Goal: Find specific page/section

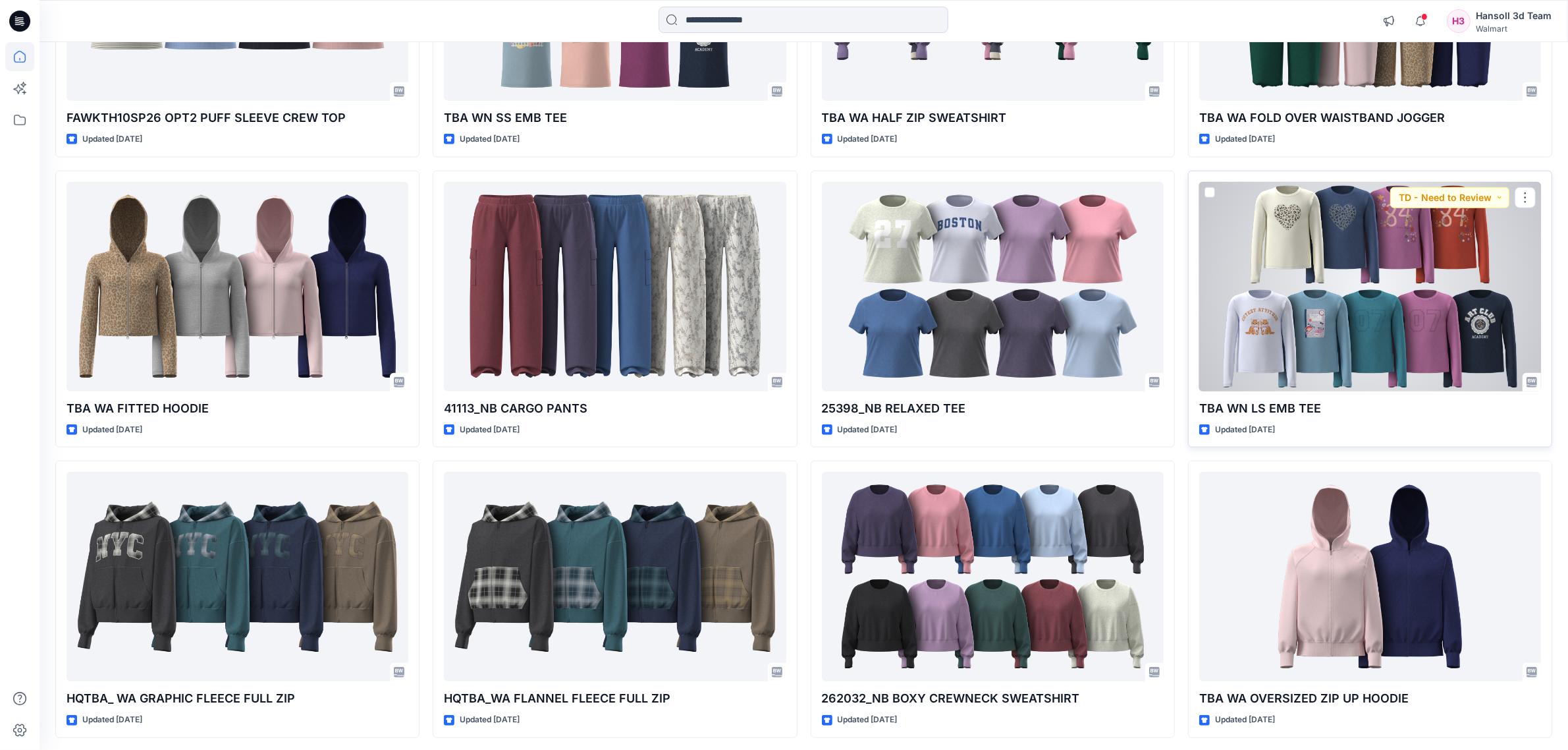
scroll to position [1639, 0]
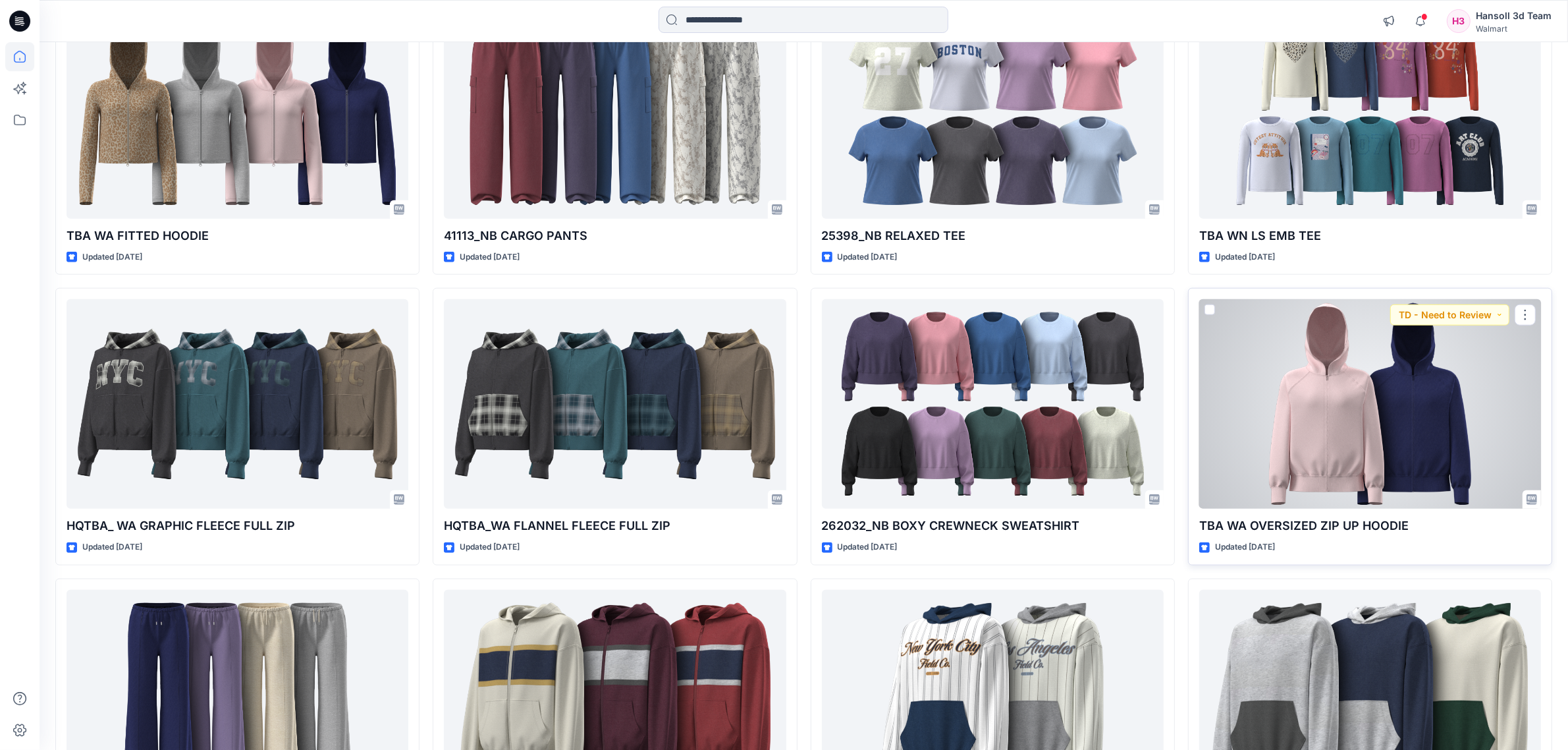
click at [1350, 444] on div at bounding box center [1370, 404] width 342 height 210
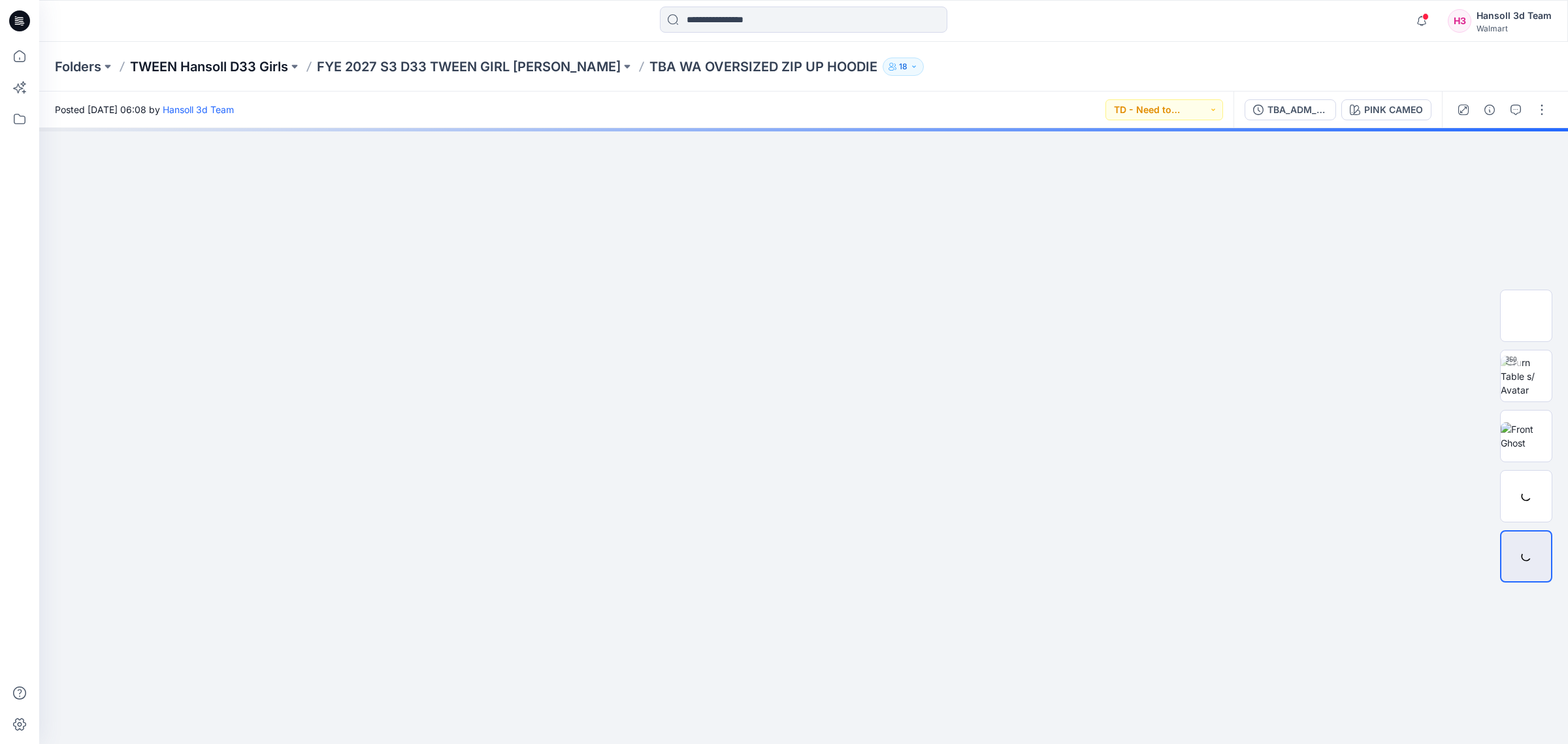
click at [255, 72] on p "TWEEN Hansoll D33 Girls" at bounding box center [209, 66] width 158 height 19
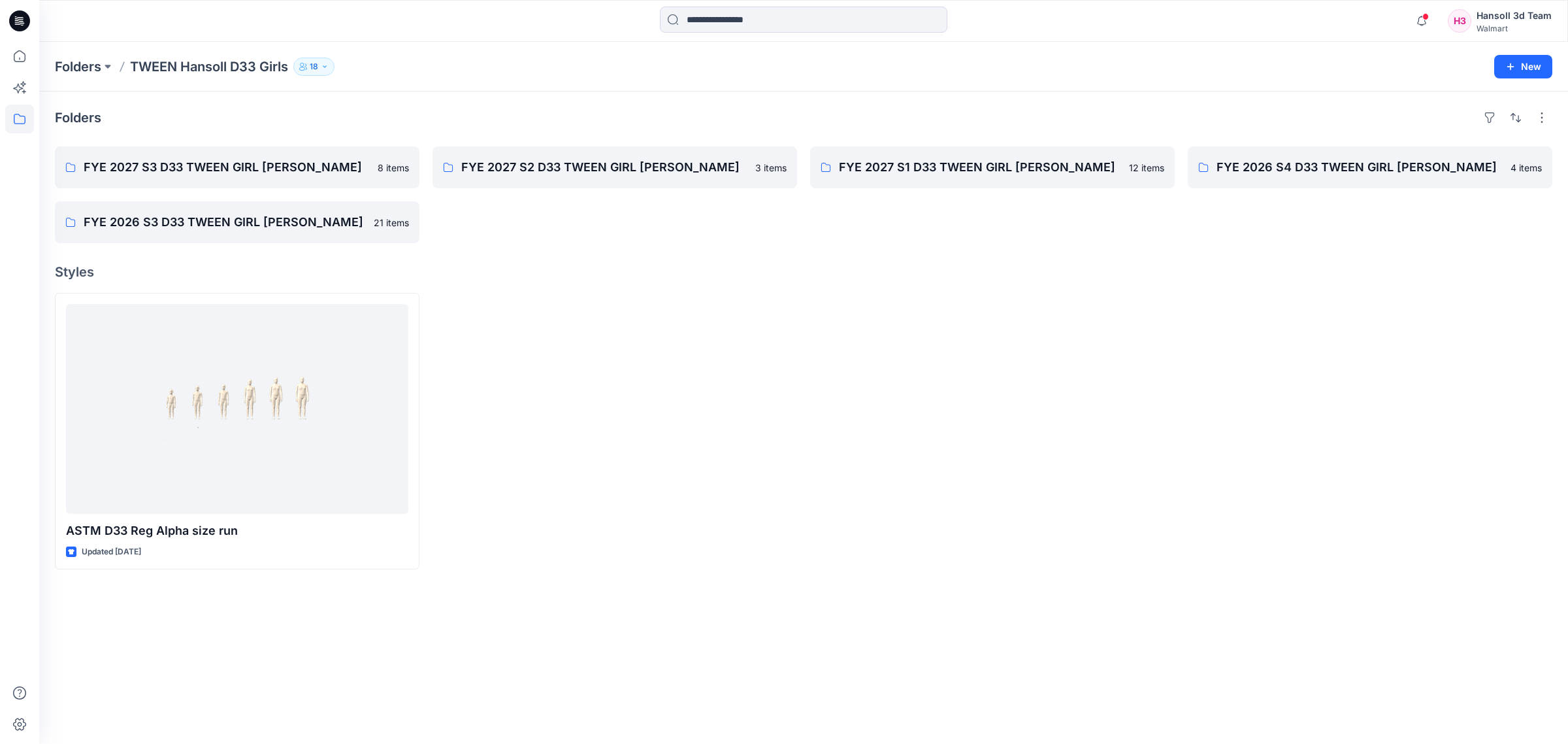
click at [487, 456] on div at bounding box center [614, 431] width 365 height 276
click at [282, 161] on p "FYE 2027 S3 D33 TWEEN GIRL [PERSON_NAME]" at bounding box center [236, 167] width 305 height 19
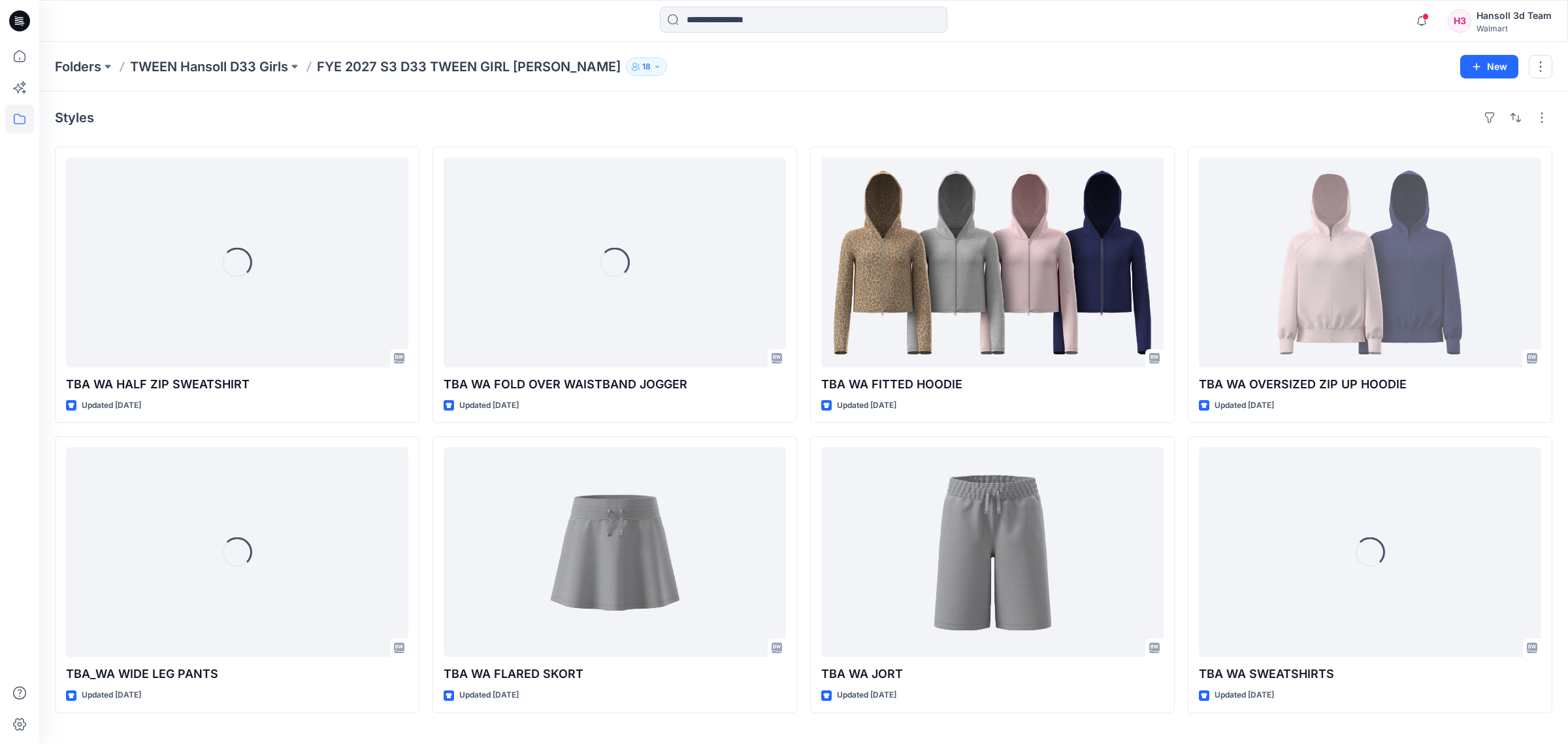
click at [426, 433] on div "Loading... TBA WA HALF ZIP SWEATSHIRT Updated [DATE] Loading... TBA_WA WIDE LEG…" at bounding box center [804, 430] width 1497 height 567
